Goal: Use online tool/utility: Utilize a website feature to perform a specific function

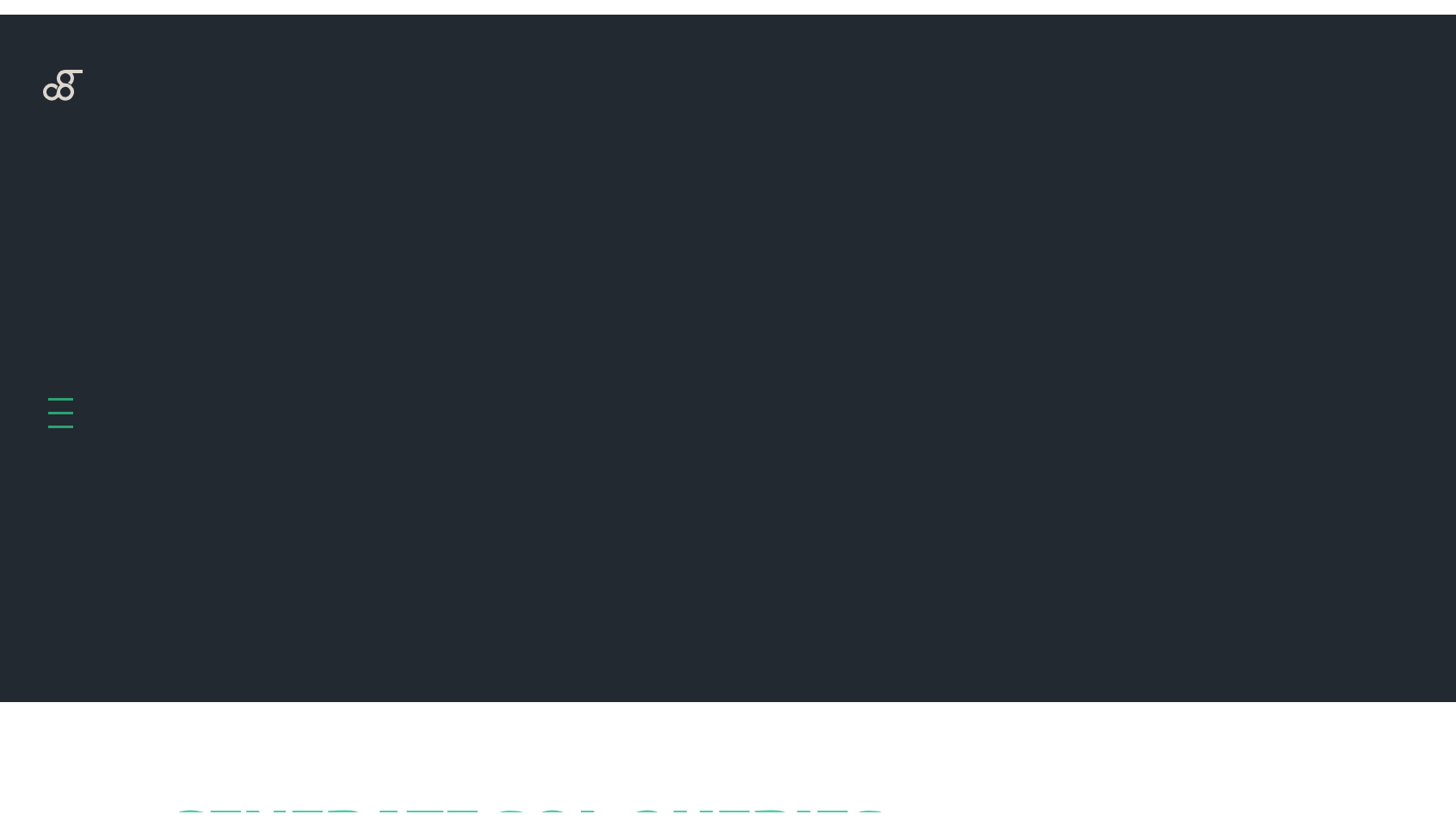
scroll to position [687, 0]
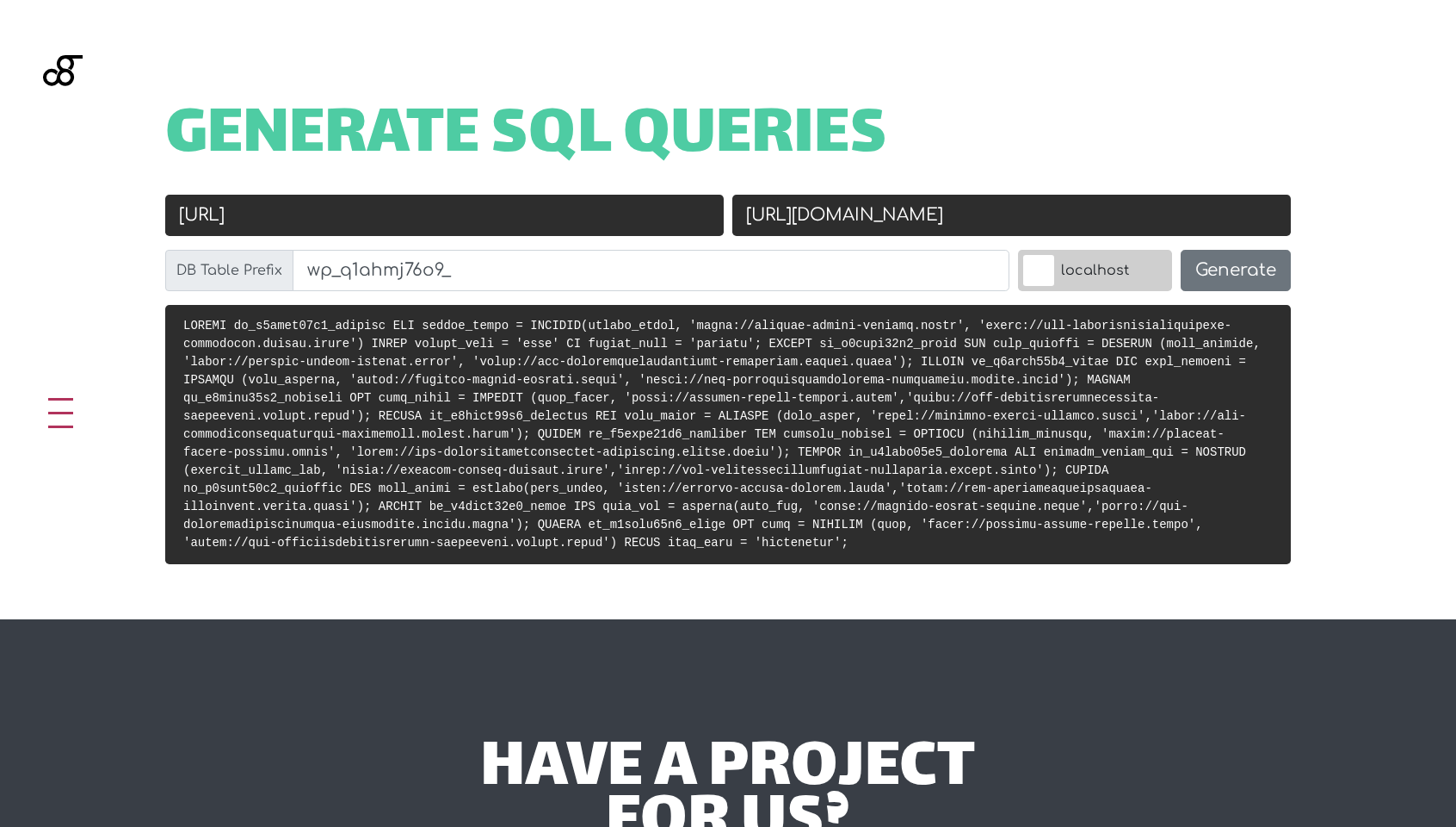
click at [401, 230] on input "[URL]" at bounding box center [444, 215] width 559 height 41
paste input "livit.local/"
type input "[URL]"
click at [811, 215] on input "[URL][DOMAIN_NAME]" at bounding box center [1012, 215] width 559 height 41
paste input "[DOMAIN_NAME]/"
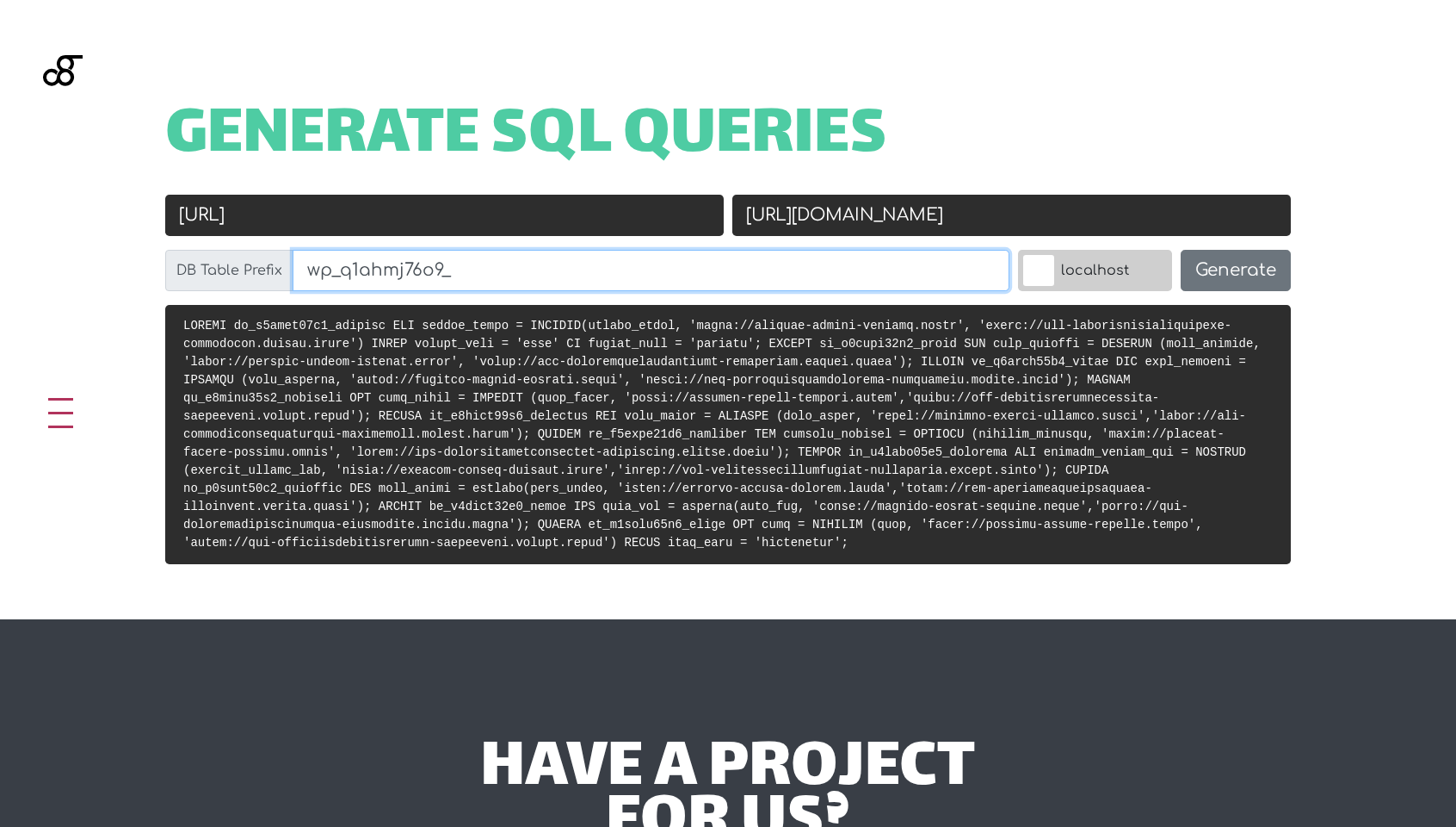
type input "[URL][DOMAIN_NAME]"
drag, startPoint x: 338, startPoint y: 272, endPoint x: 570, endPoint y: 285, distance: 232.4
click at [570, 285] on input "wp_q1ahmj76o9_" at bounding box center [651, 271] width 717 height 41
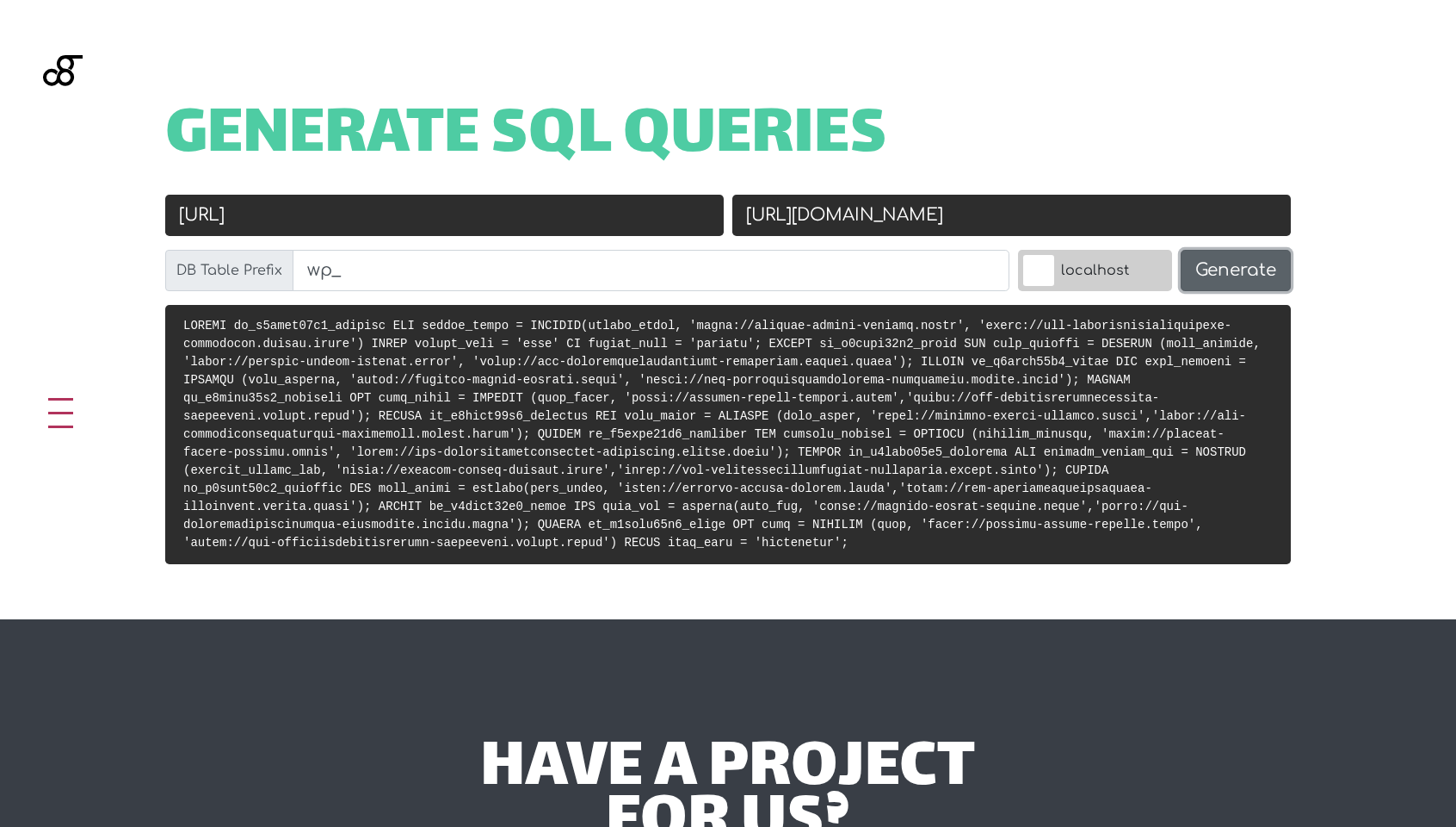
type input "wp_"
click at [1243, 273] on button "Generate" at bounding box center [1235, 271] width 110 height 41
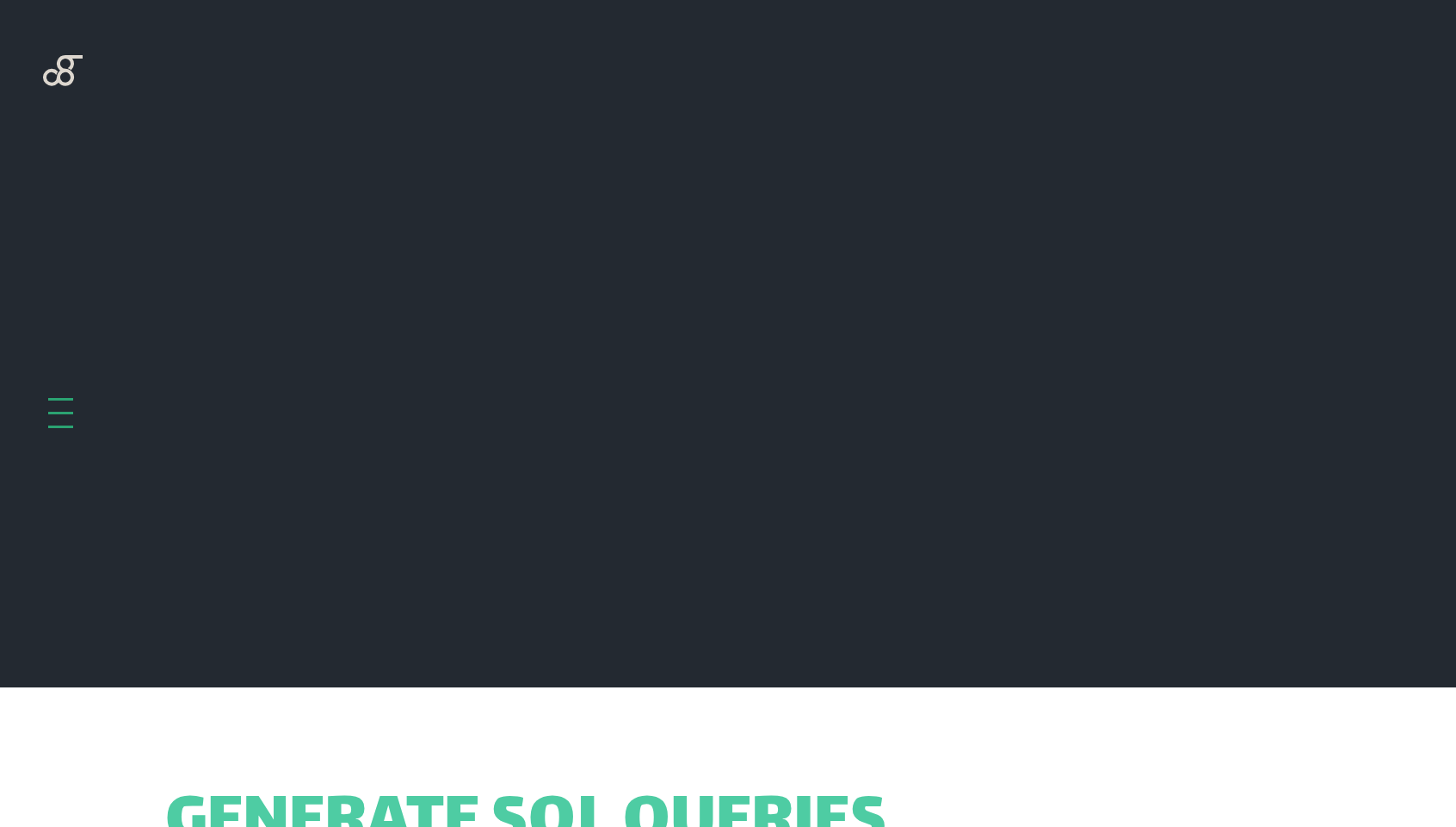
scroll to position [687, 0]
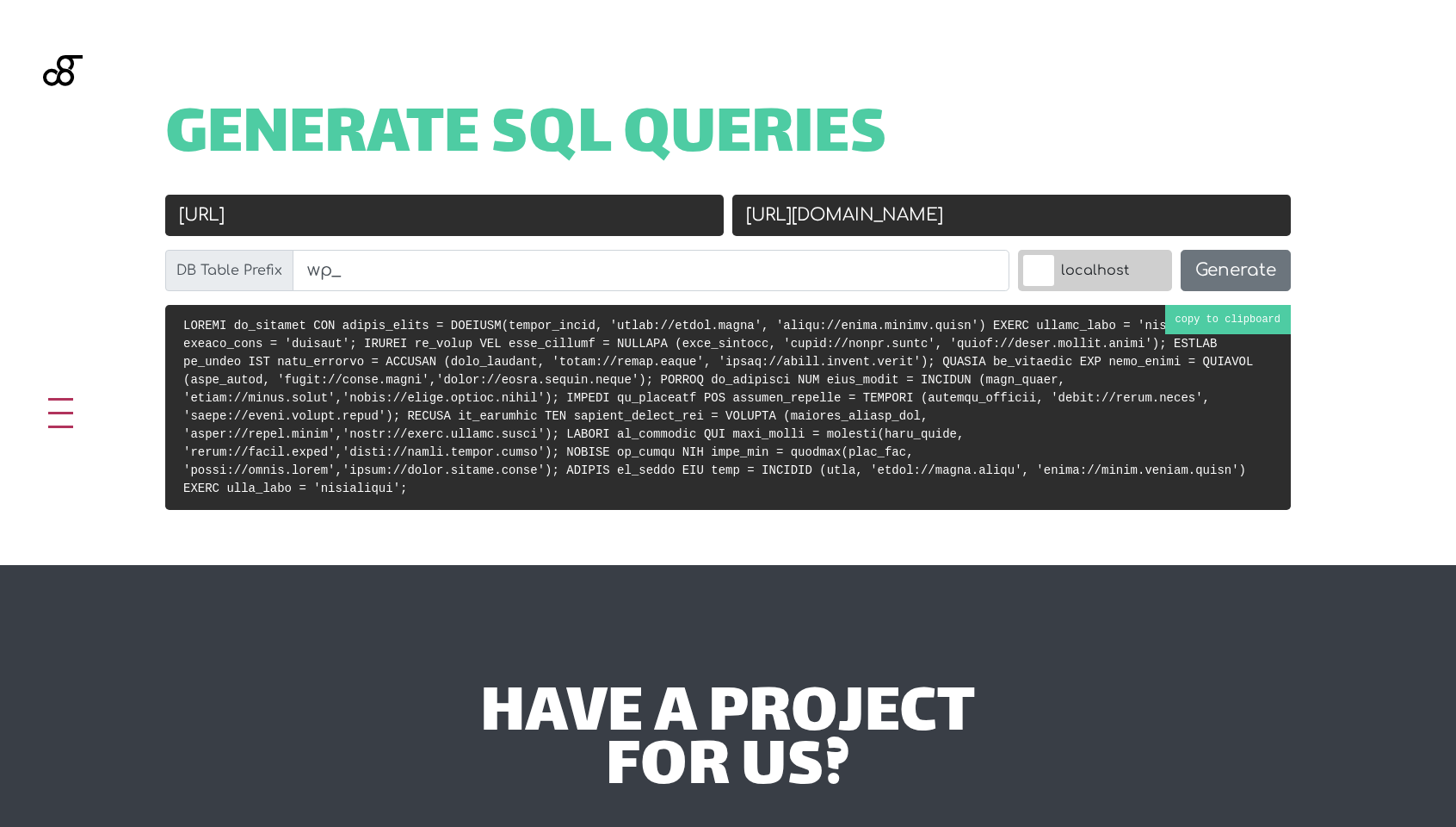
click at [873, 416] on code at bounding box center [718, 407] width 1070 height 177
